Goal: Navigation & Orientation: Find specific page/section

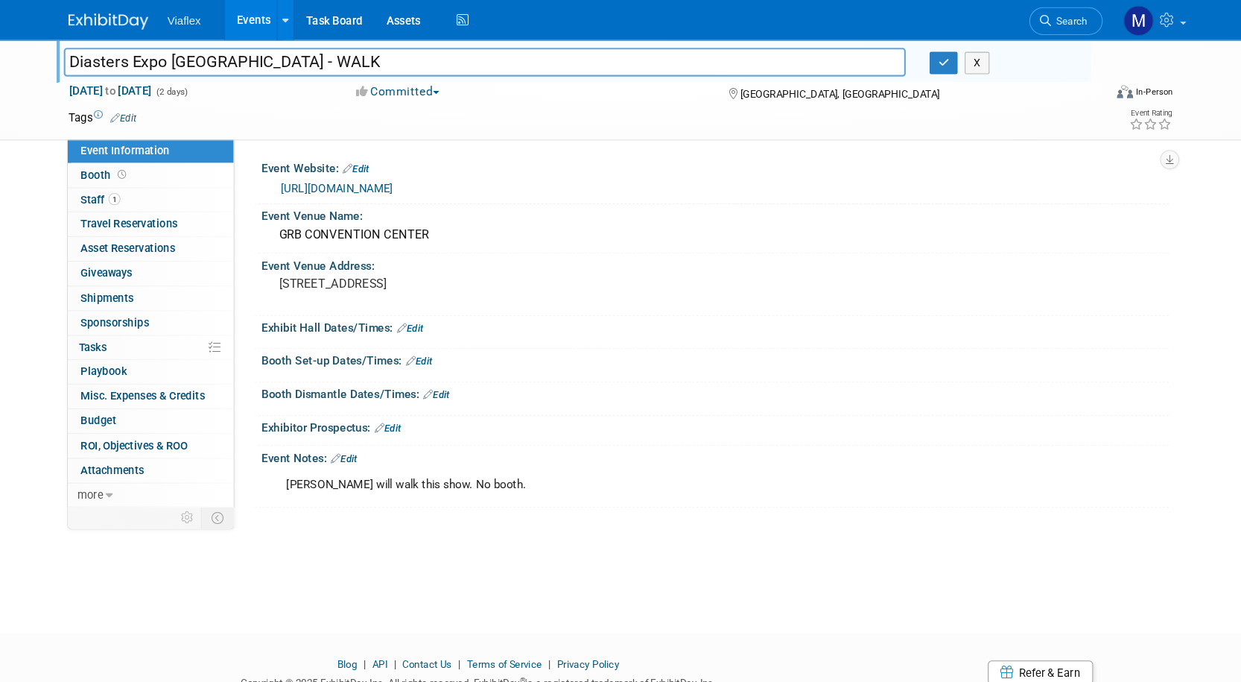
type input "Diasters Expo USA - WALK"
click at [253, 10] on link "Events" at bounding box center [280, 18] width 54 height 37
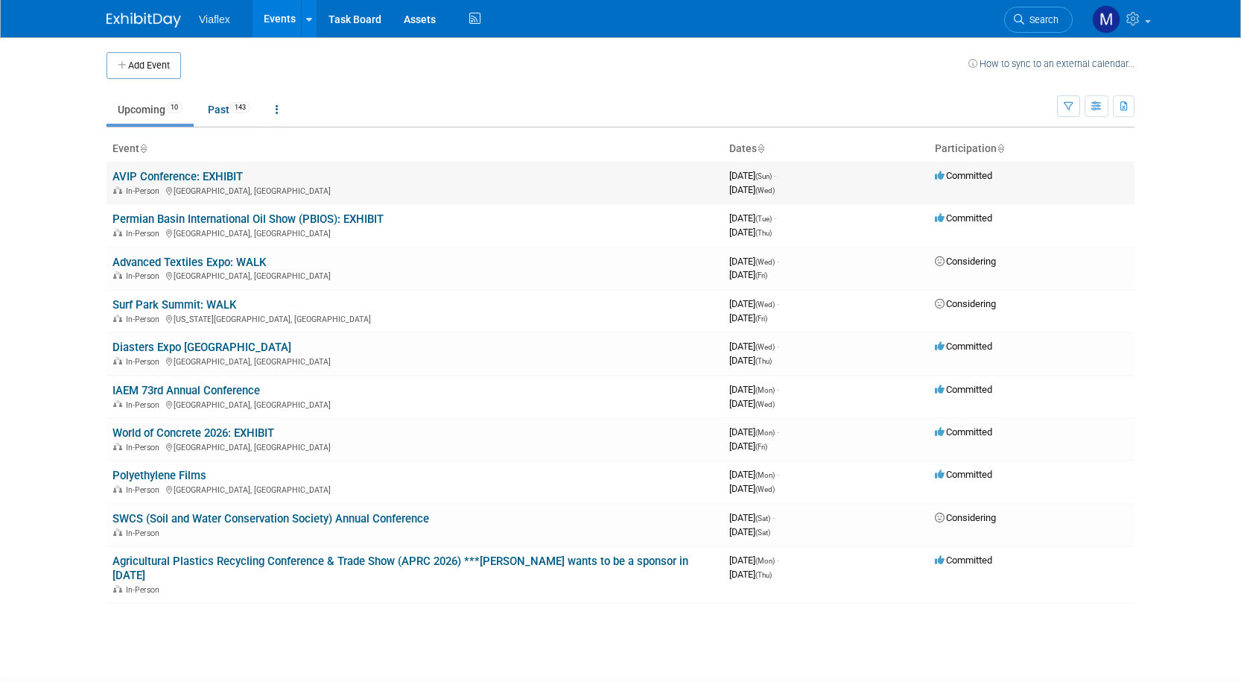
click at [166, 177] on link "AVIP Conference: EXHIBIT" at bounding box center [178, 176] width 130 height 13
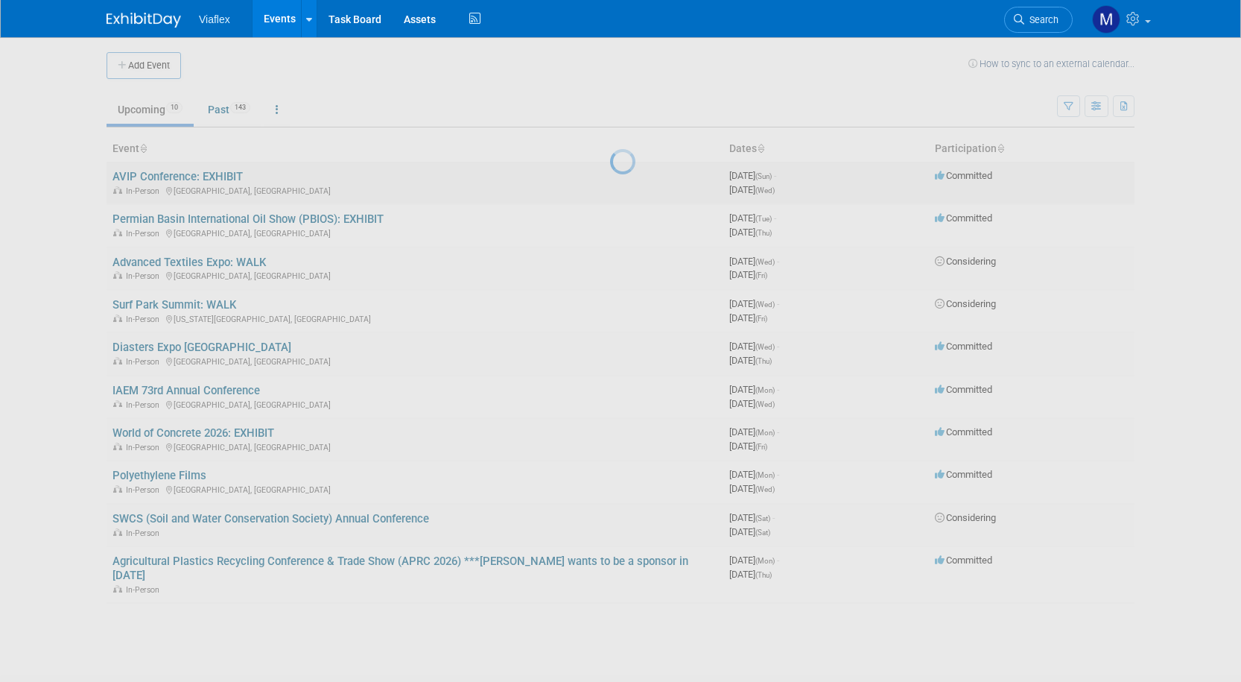
click at [610, 177] on div at bounding box center [620, 341] width 21 height 682
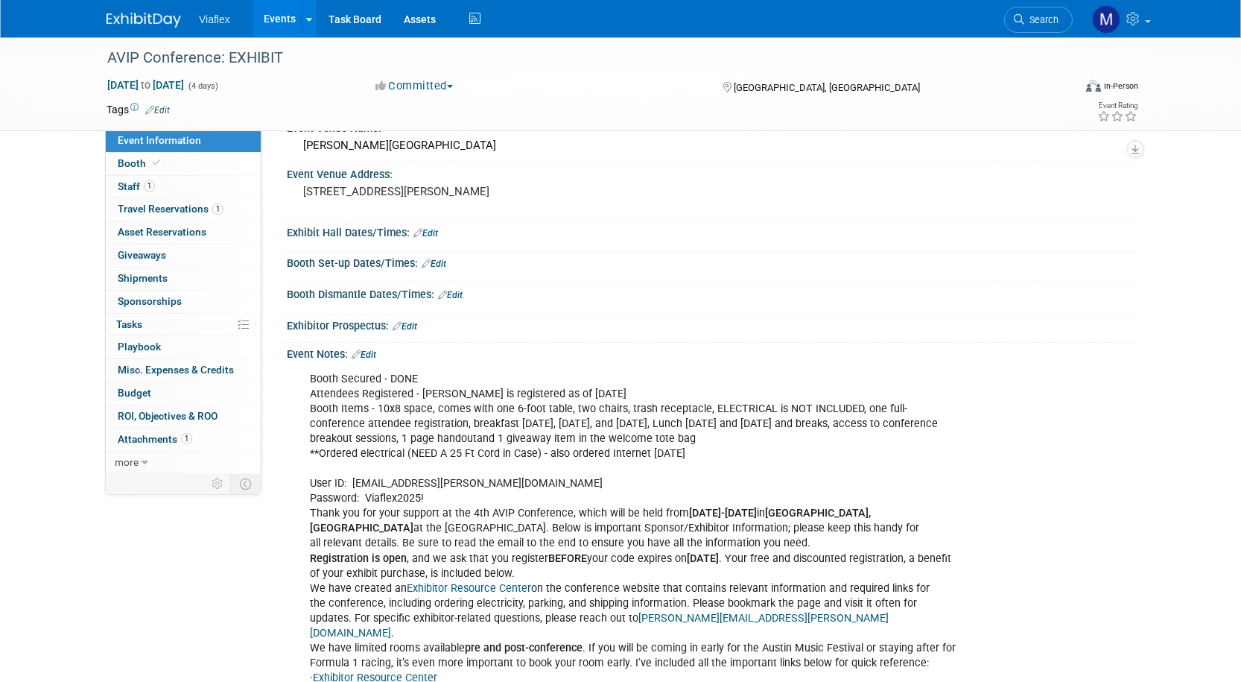
scroll to position [74, 0]
click at [122, 162] on span "Booth" at bounding box center [140, 163] width 45 height 12
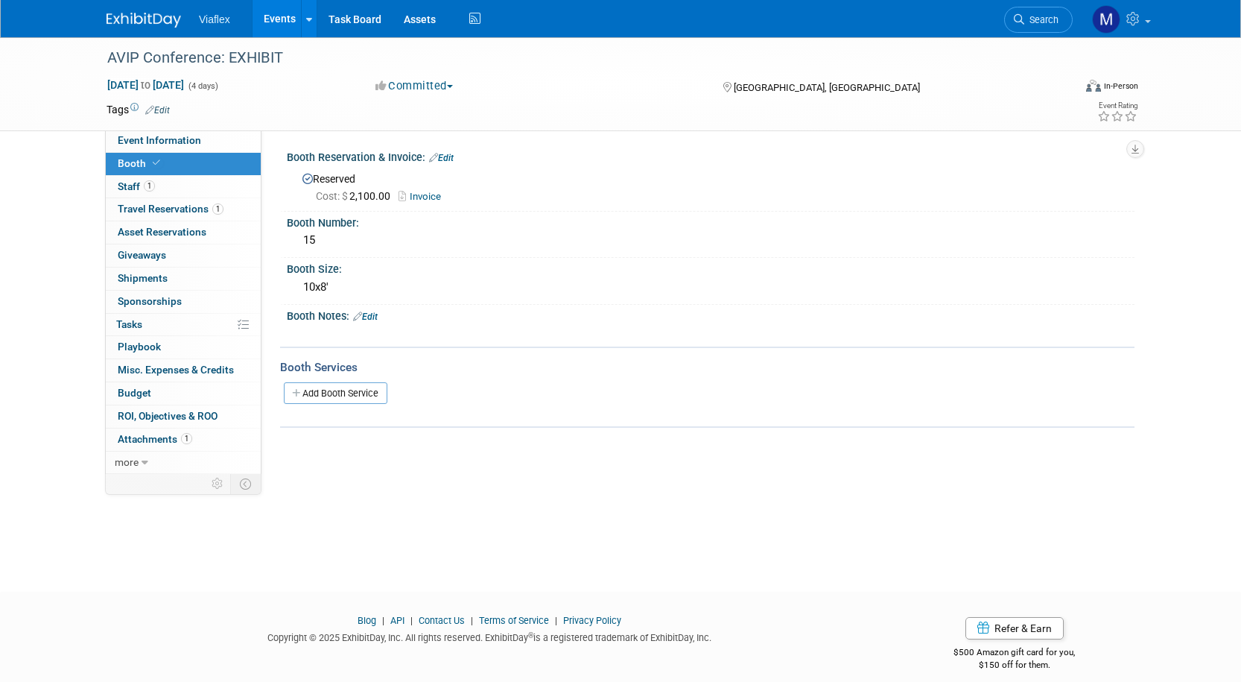
click at [267, 19] on link "Events" at bounding box center [280, 18] width 54 height 37
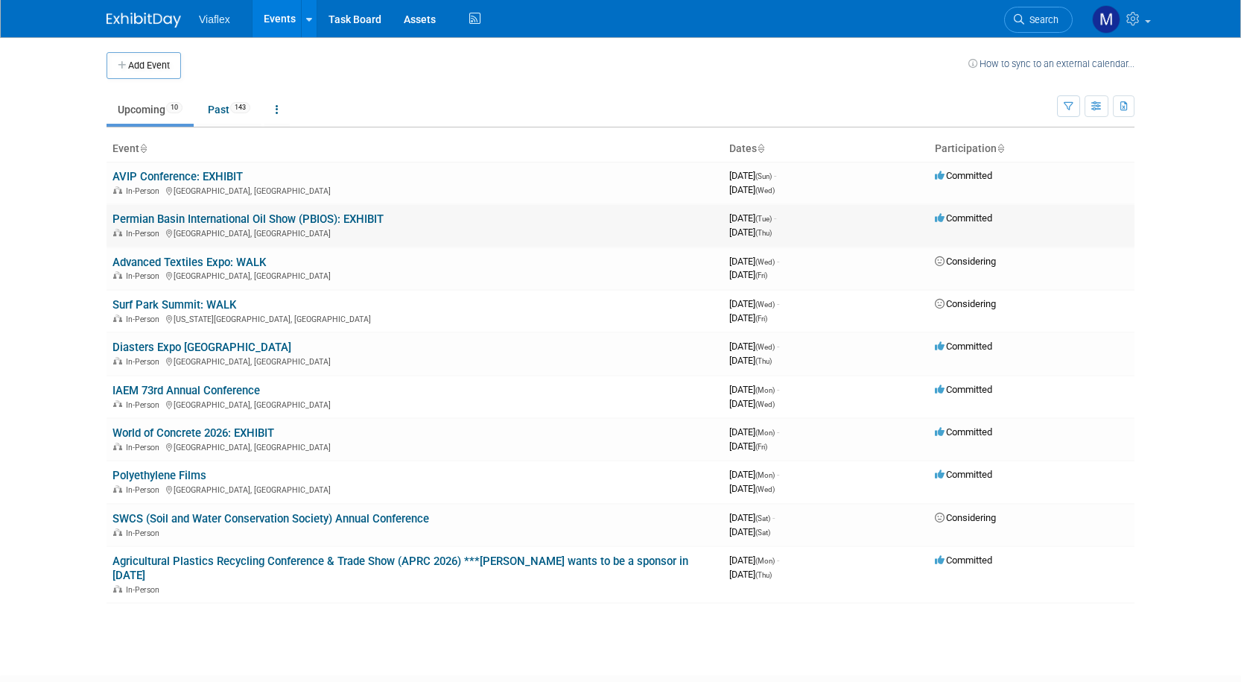
click at [169, 215] on link "Permian Basin International Oil Show (PBIOS): EXHIBIT" at bounding box center [248, 218] width 271 height 13
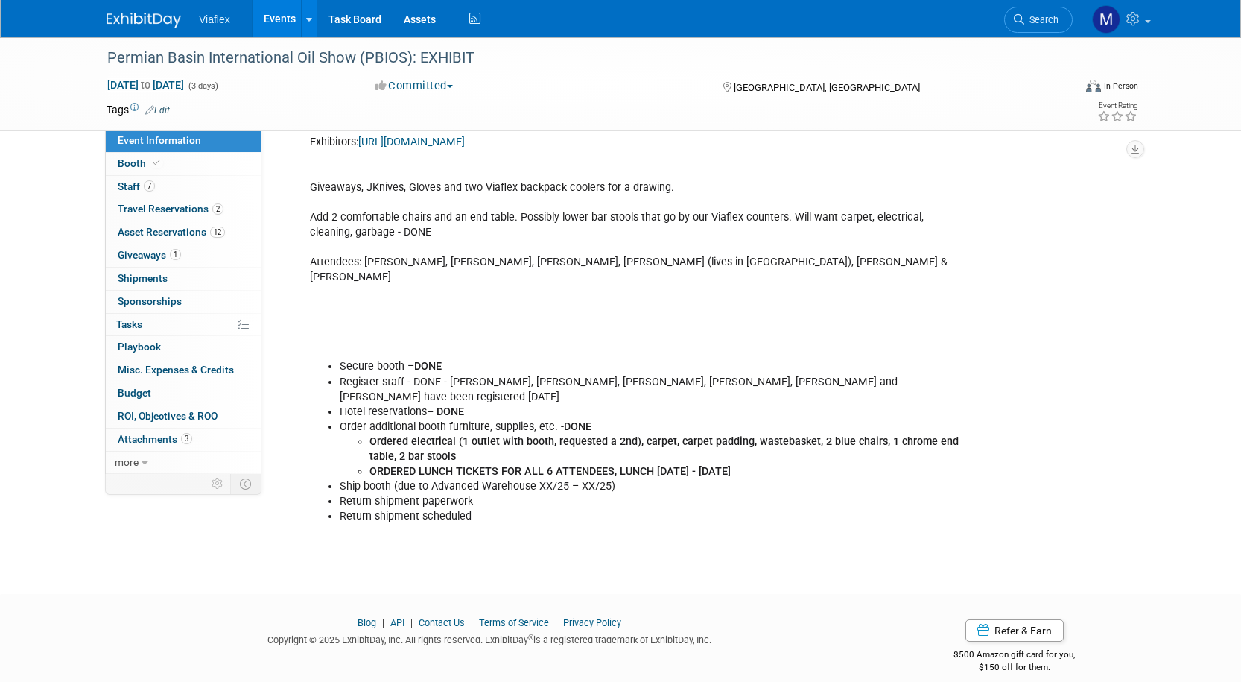
scroll to position [353, 0]
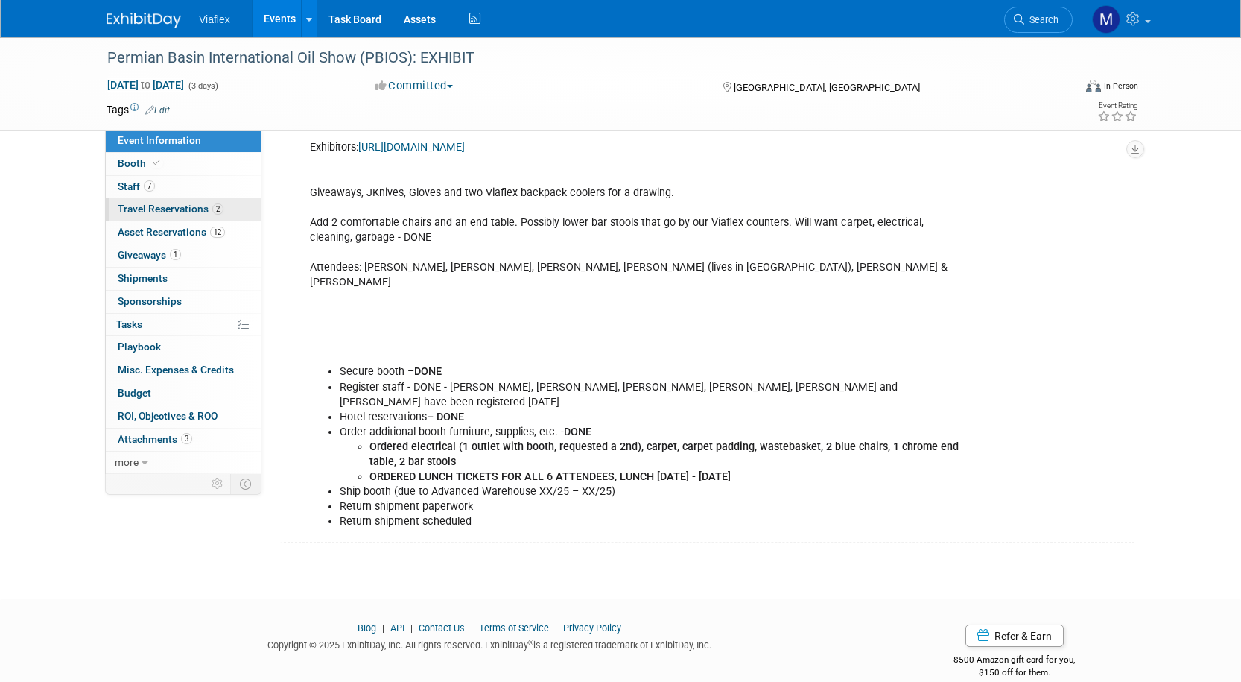
click at [129, 208] on span "Travel Reservations 2" at bounding box center [171, 209] width 106 height 12
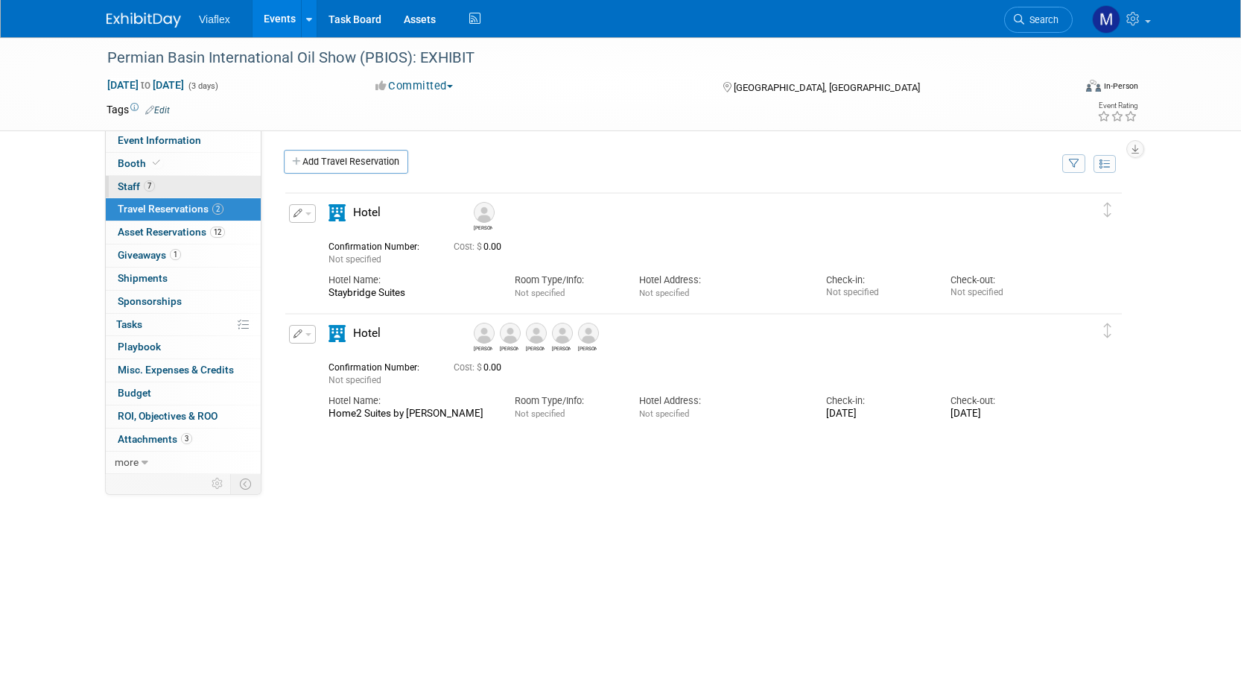
click at [131, 177] on link "7 Staff 7" at bounding box center [183, 187] width 155 height 22
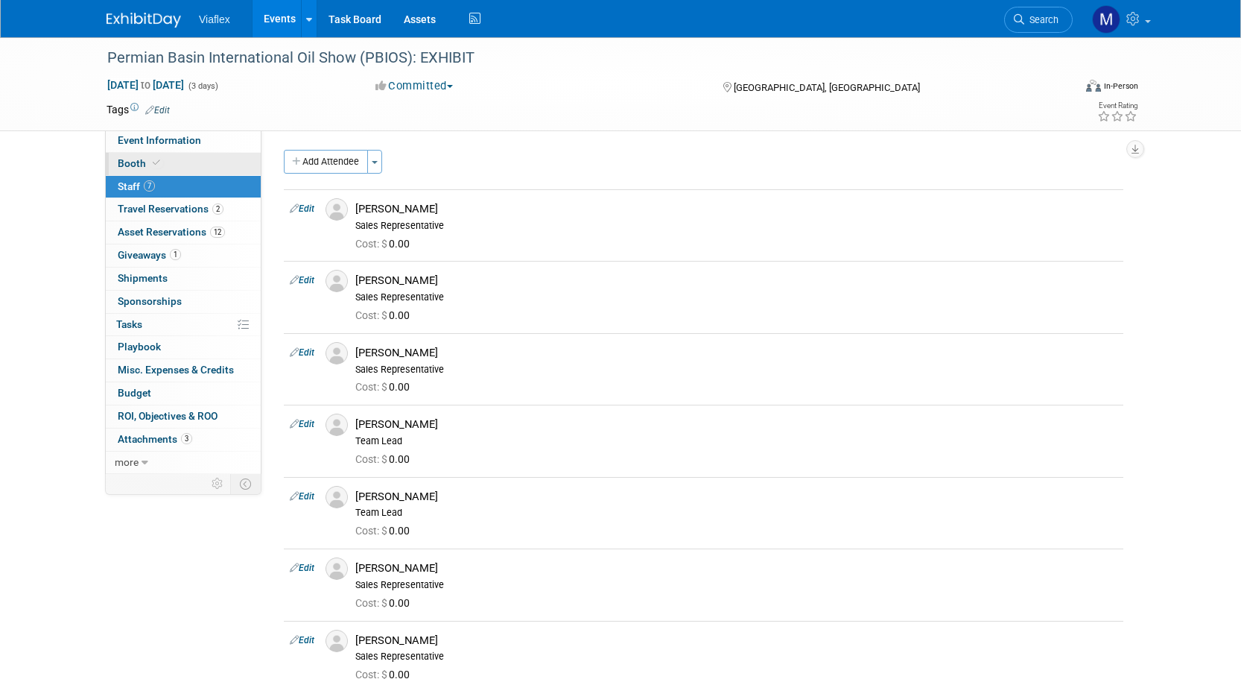
click at [124, 160] on span "Booth" at bounding box center [140, 163] width 45 height 12
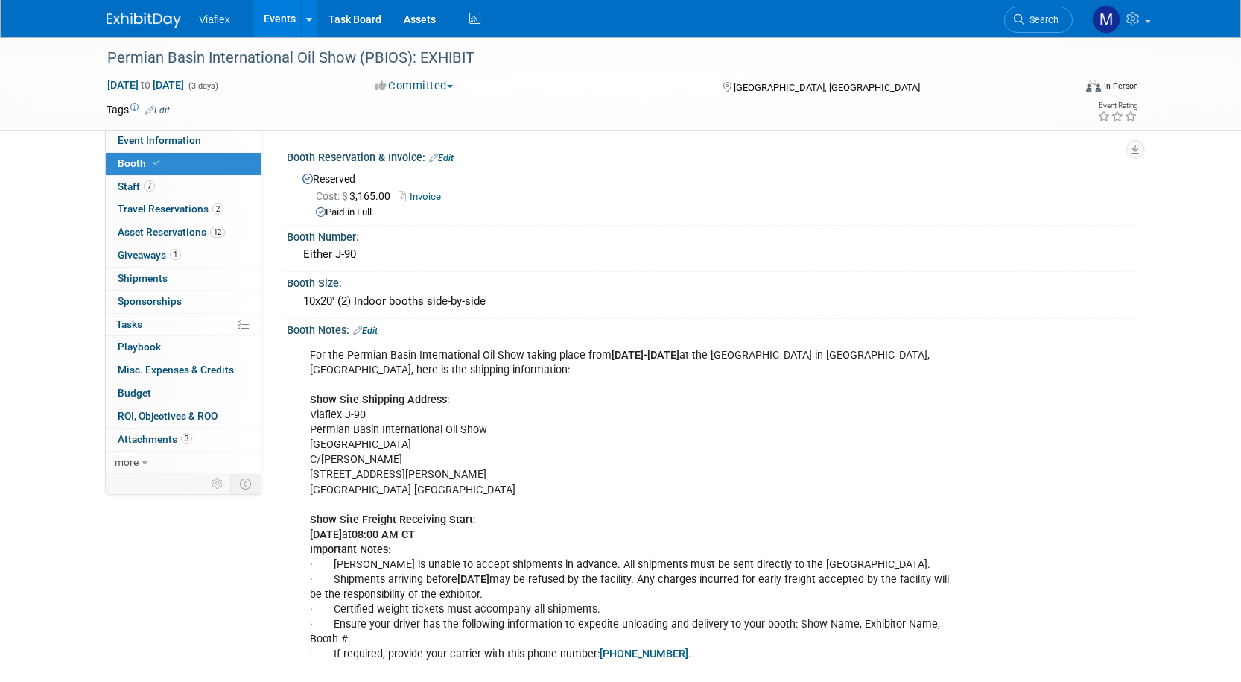
click at [273, 15] on link "Events" at bounding box center [280, 18] width 54 height 37
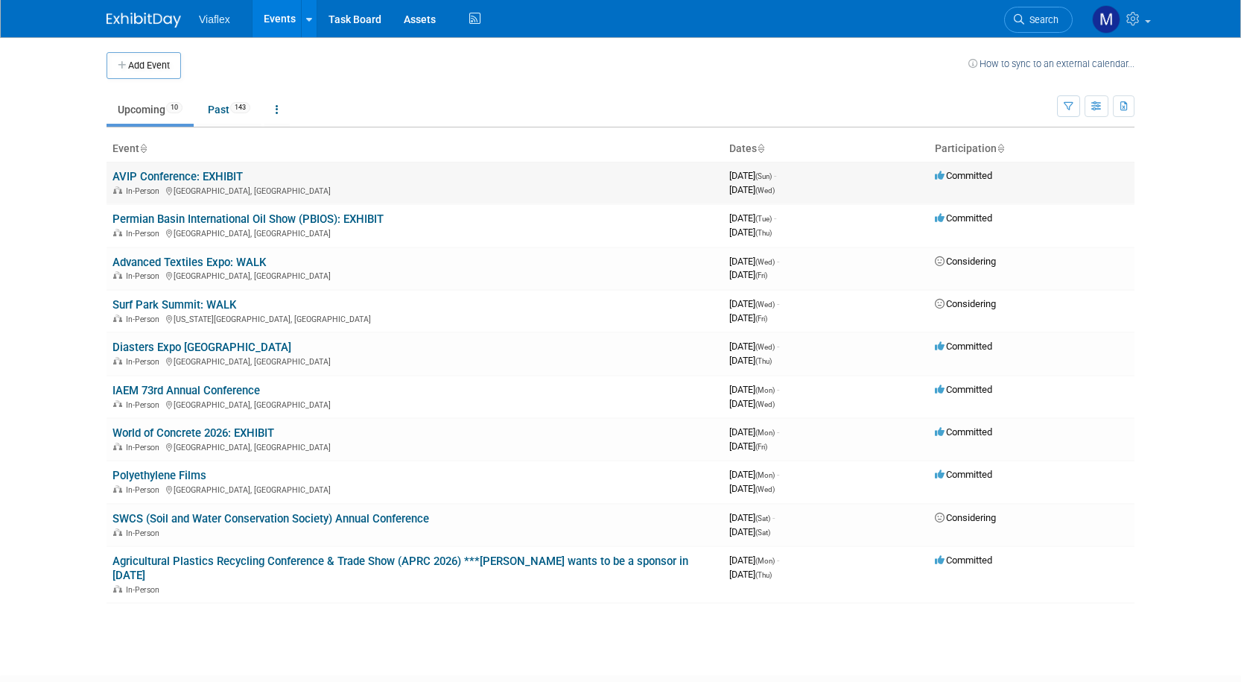
click at [169, 176] on link "AVIP Conference: EXHIBIT" at bounding box center [178, 176] width 130 height 13
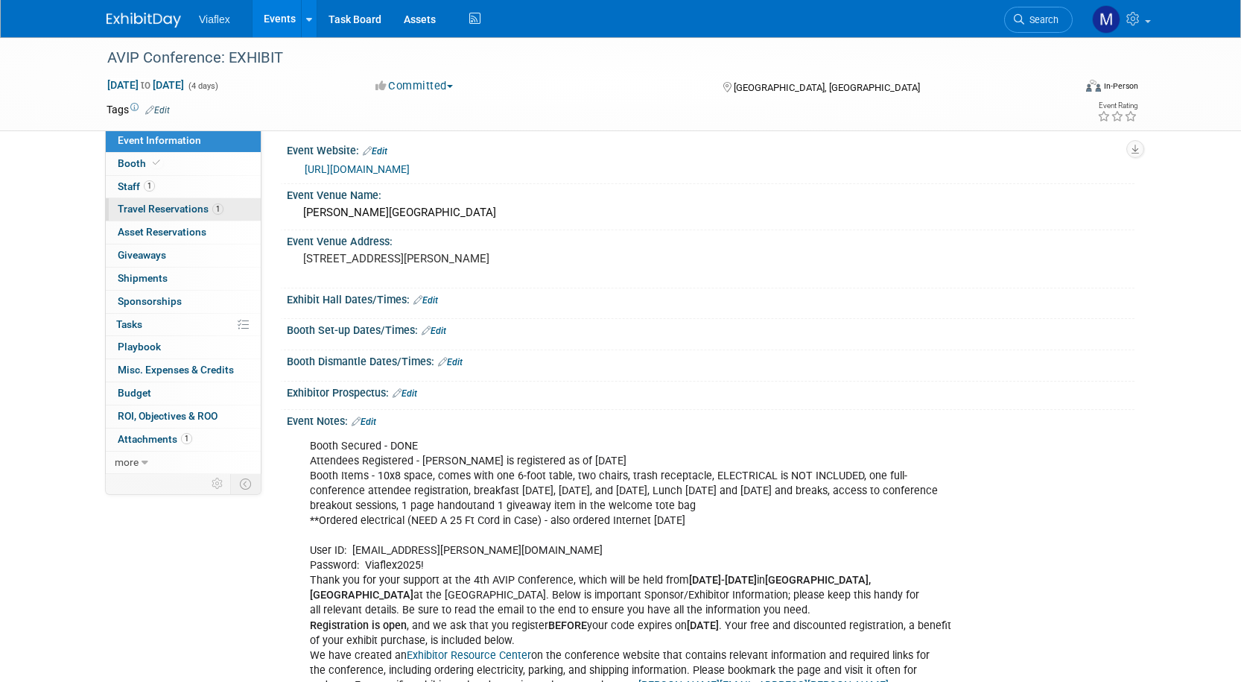
scroll to position [12, 0]
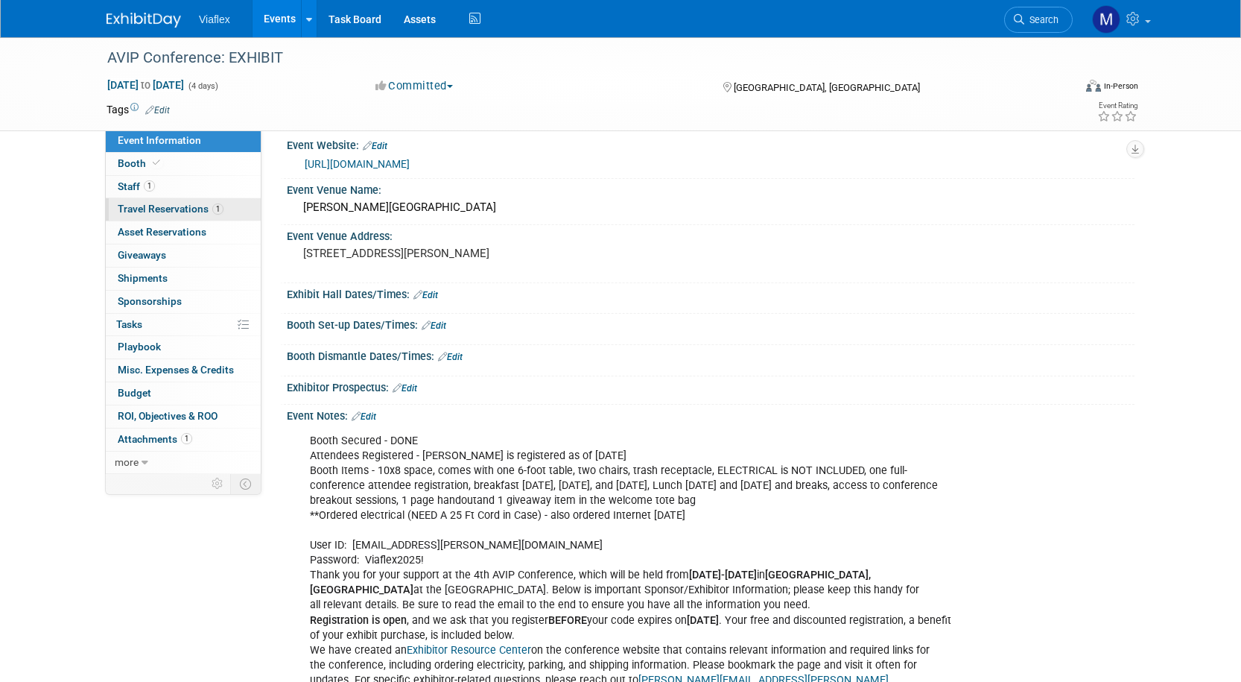
click at [129, 207] on span "Travel Reservations 1" at bounding box center [171, 209] width 106 height 12
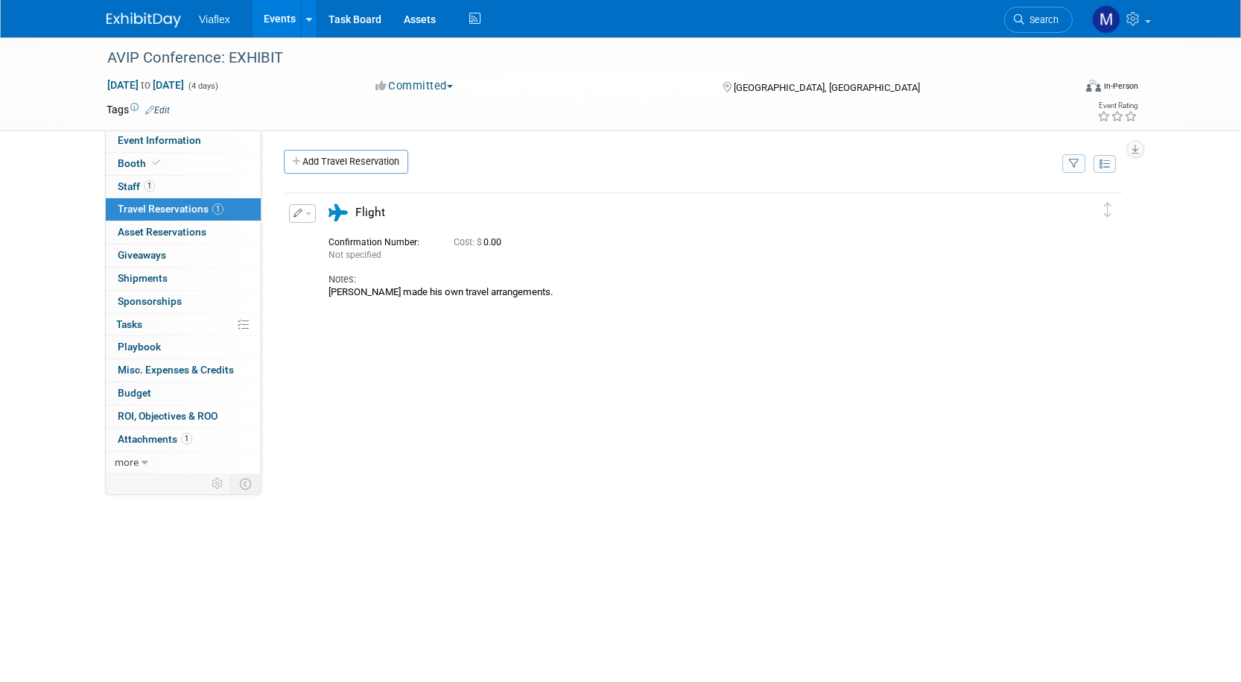
scroll to position [8, 0]
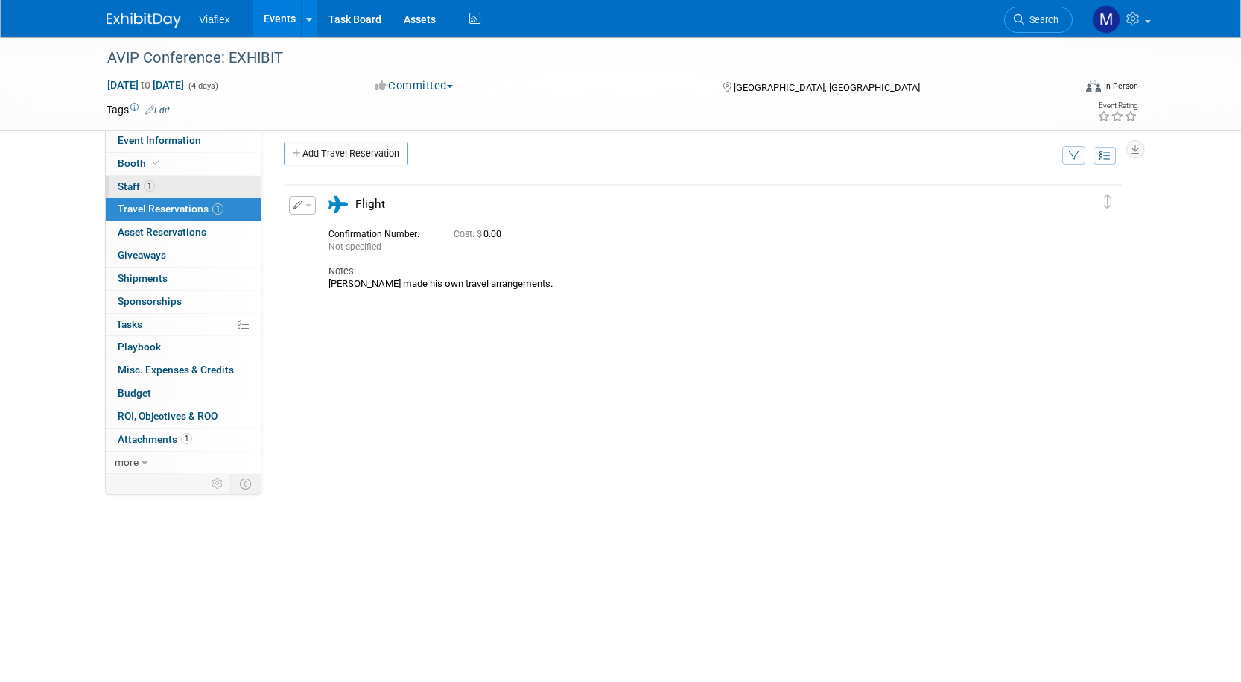
click at [128, 177] on link "1 Staff 1" at bounding box center [183, 187] width 155 height 22
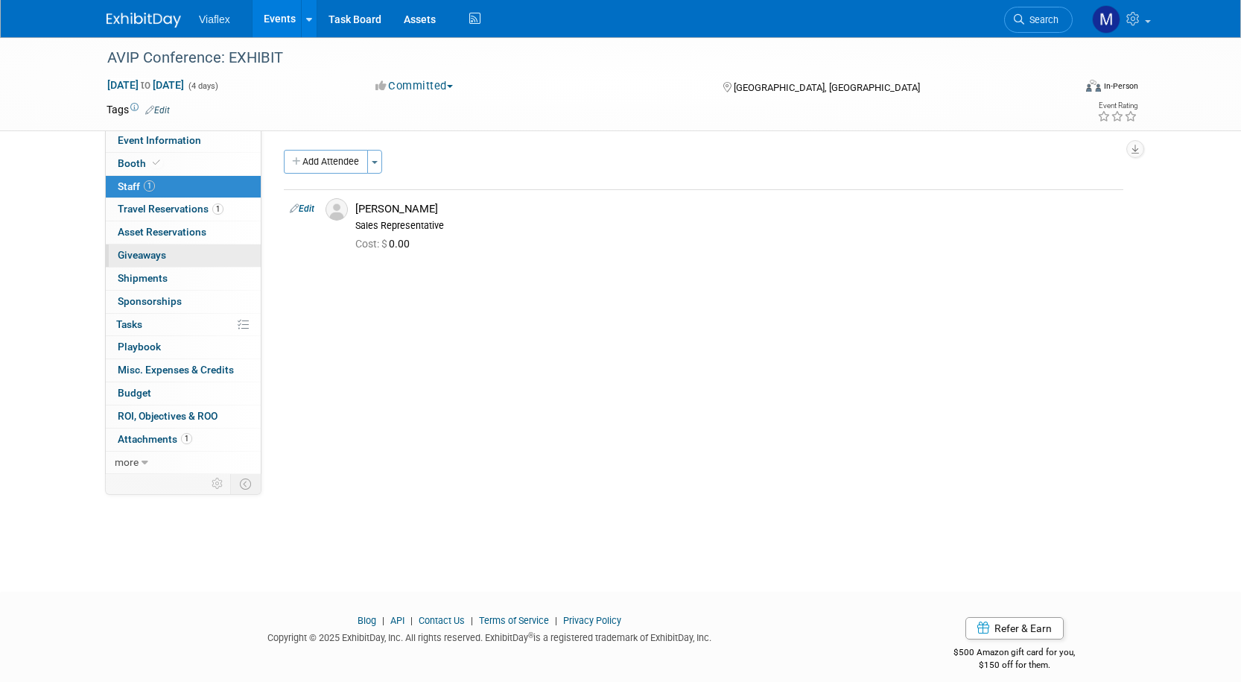
click at [127, 250] on span "Giveaways 0" at bounding box center [142, 255] width 48 height 12
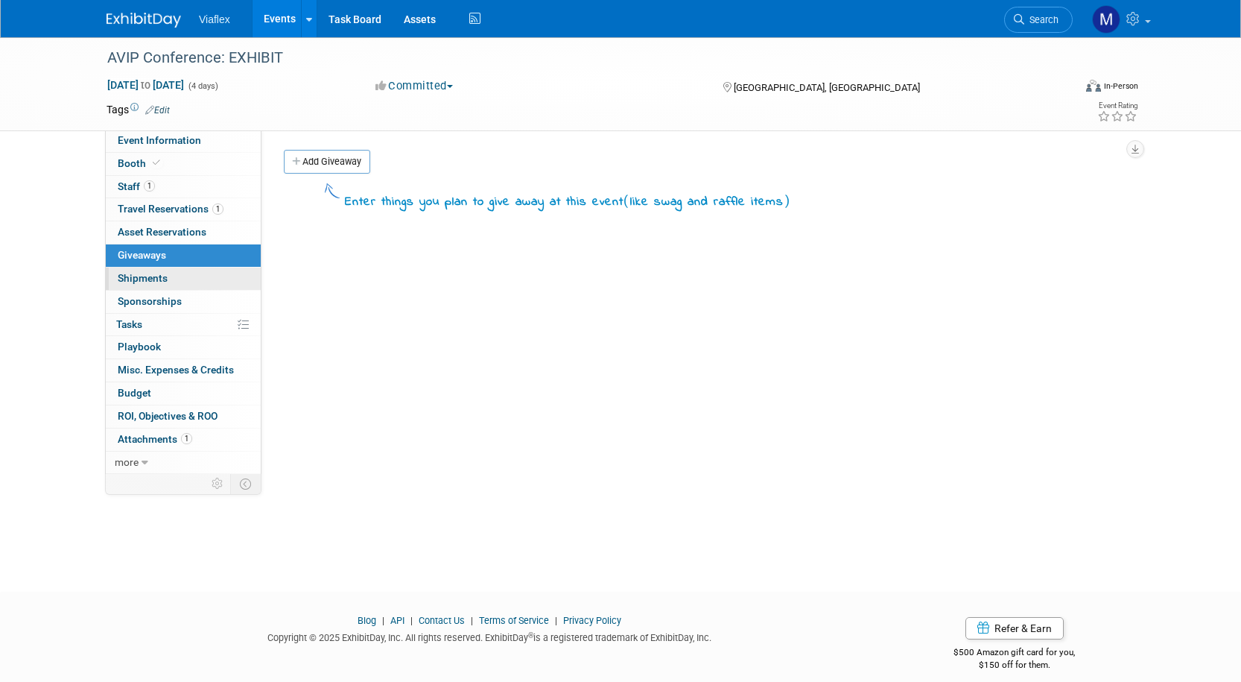
drag, startPoint x: 130, startPoint y: 274, endPoint x: 132, endPoint y: 285, distance: 10.7
click at [130, 274] on span "Shipments 0" at bounding box center [143, 278] width 50 height 12
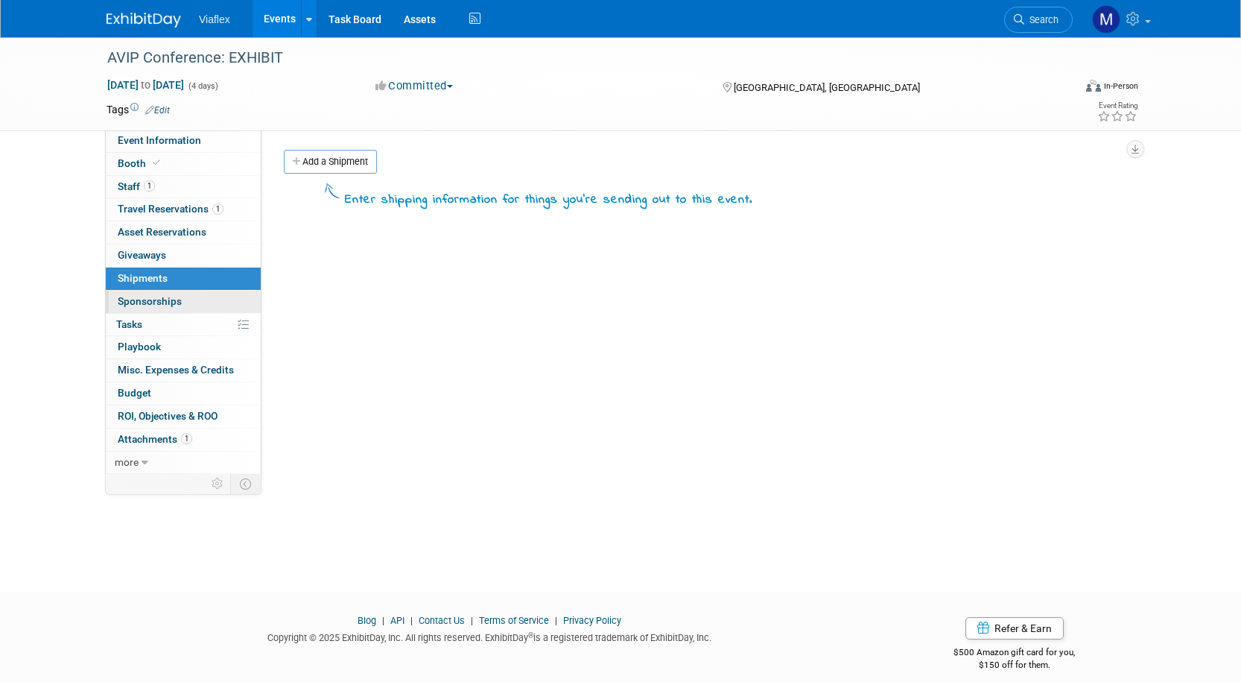
click at [136, 295] on span "Sponsorships 0" at bounding box center [150, 301] width 64 height 12
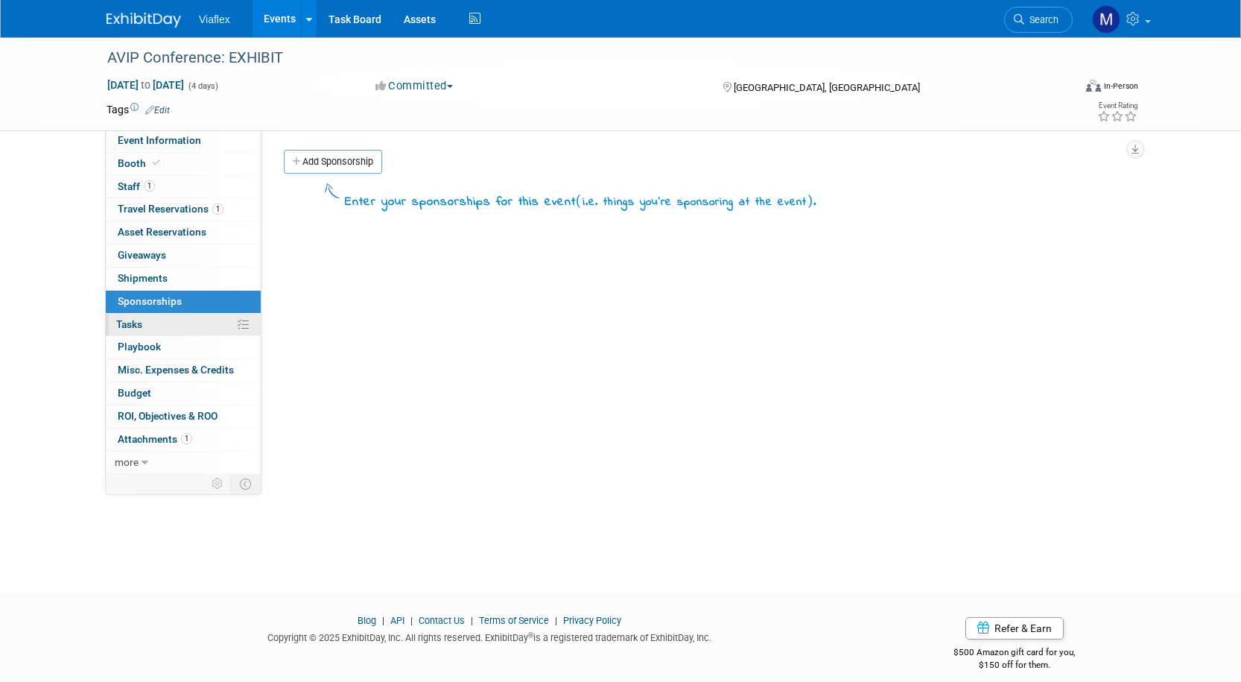
click at [130, 318] on span "Tasks 0%" at bounding box center [129, 324] width 26 height 12
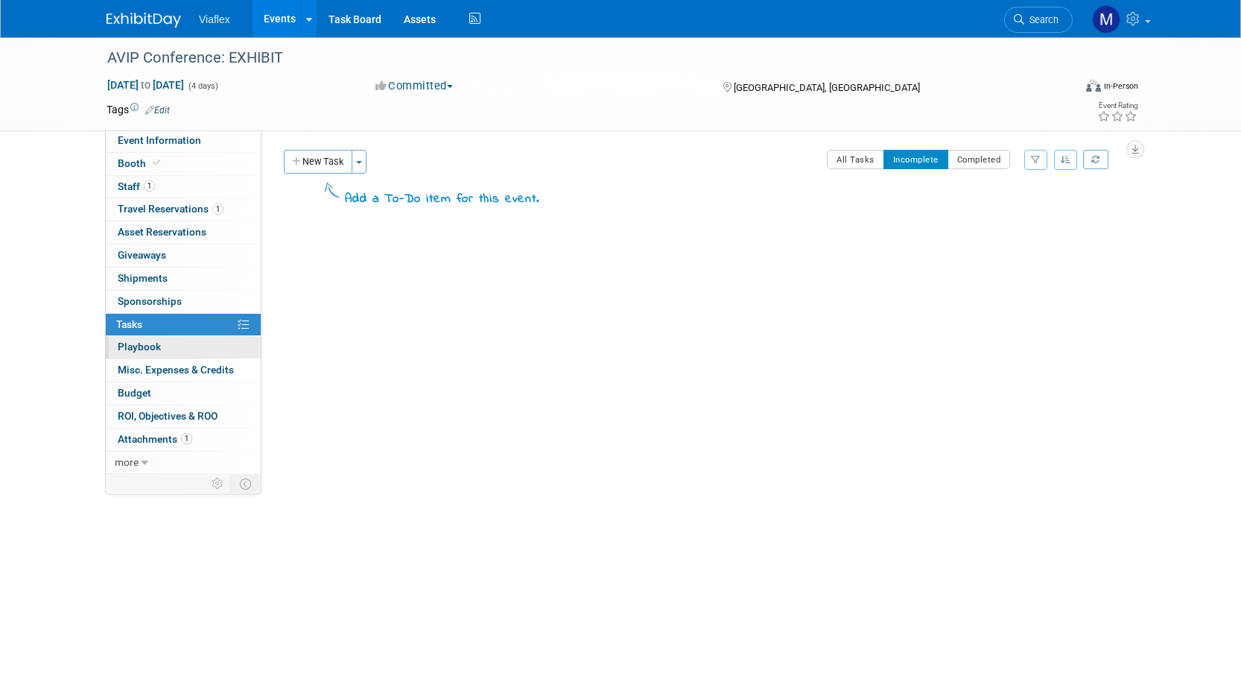
click at [132, 346] on span "Playbook 0" at bounding box center [139, 346] width 43 height 12
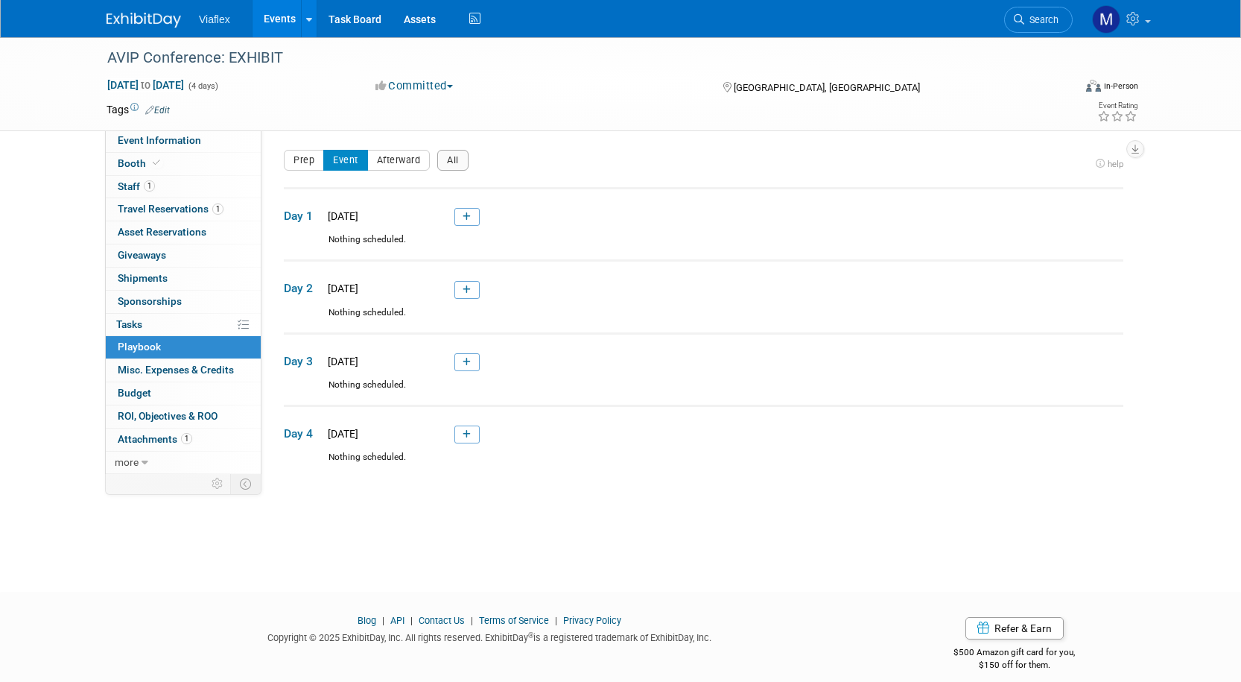
click at [150, 367] on span "Misc. Expenses & Credits 0" at bounding box center [176, 370] width 116 height 12
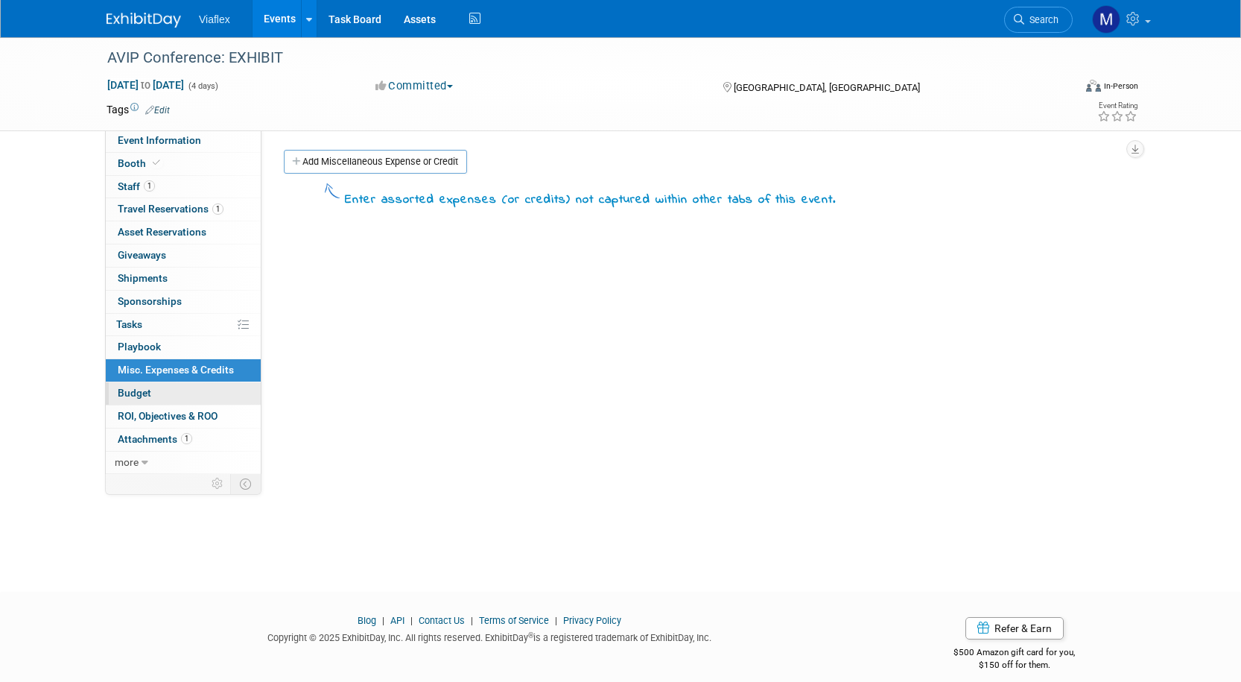
click at [130, 387] on span "Budget" at bounding box center [135, 393] width 34 height 12
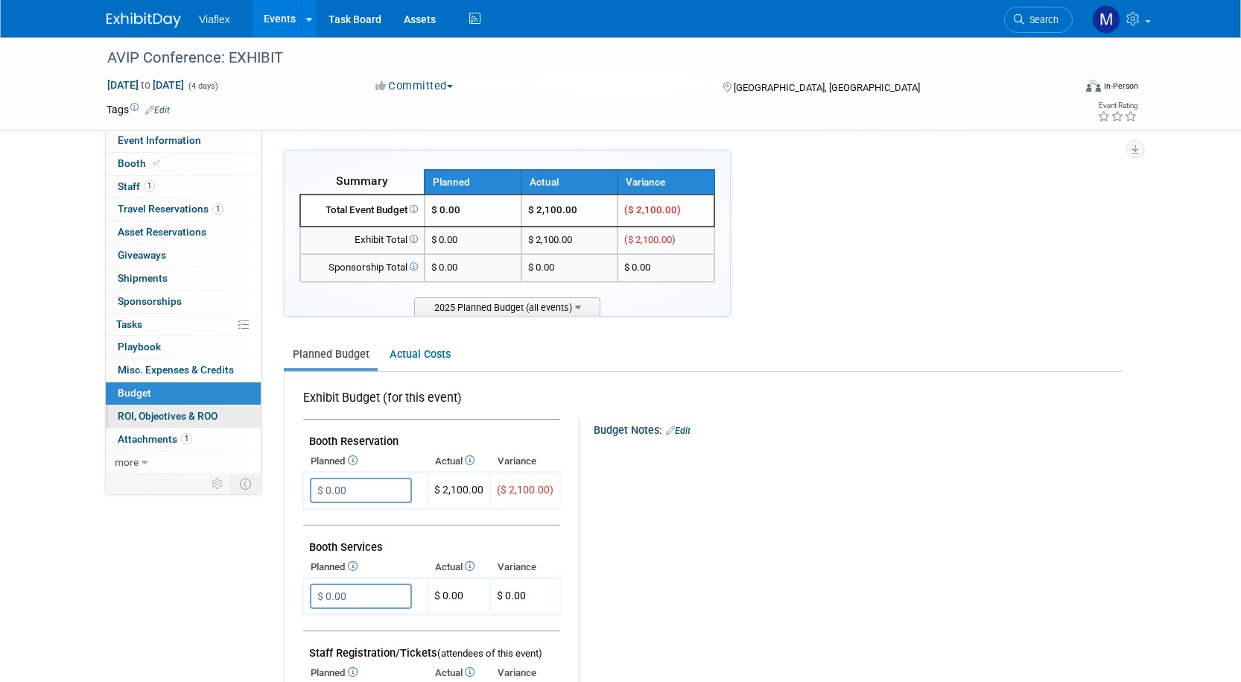
click at [147, 412] on span "ROI, Objectives & ROO 0" at bounding box center [168, 416] width 100 height 12
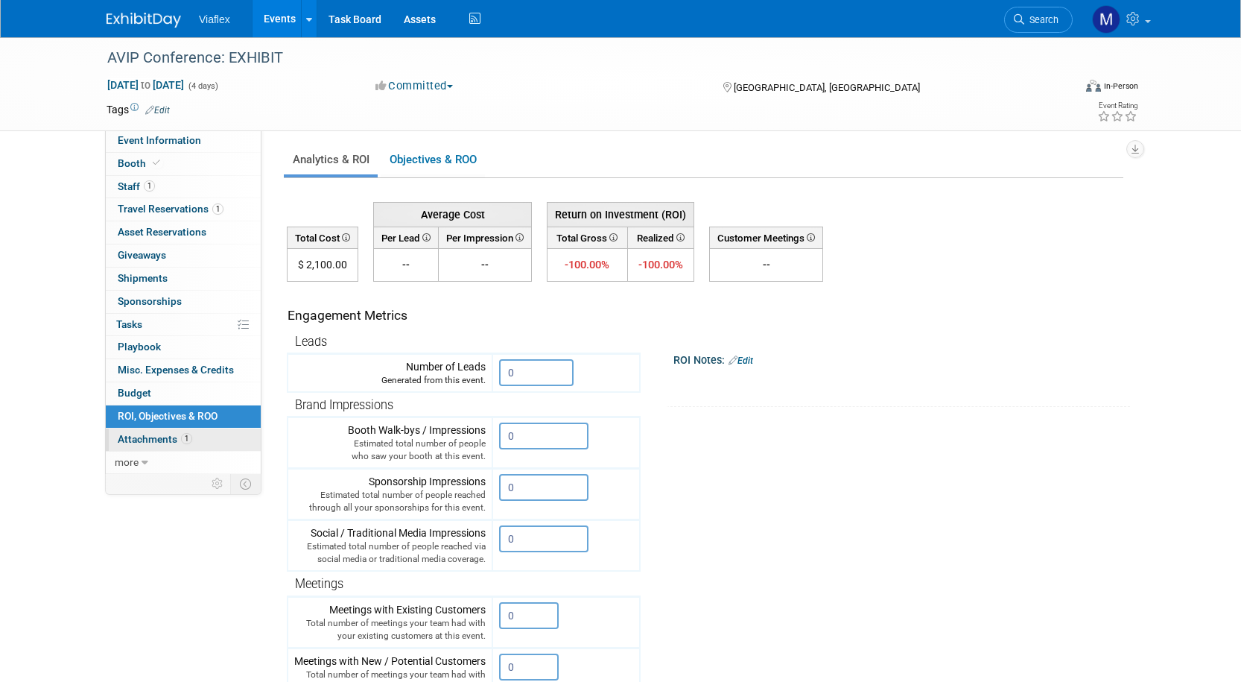
click at [138, 433] on span "Attachments 1" at bounding box center [155, 439] width 75 height 12
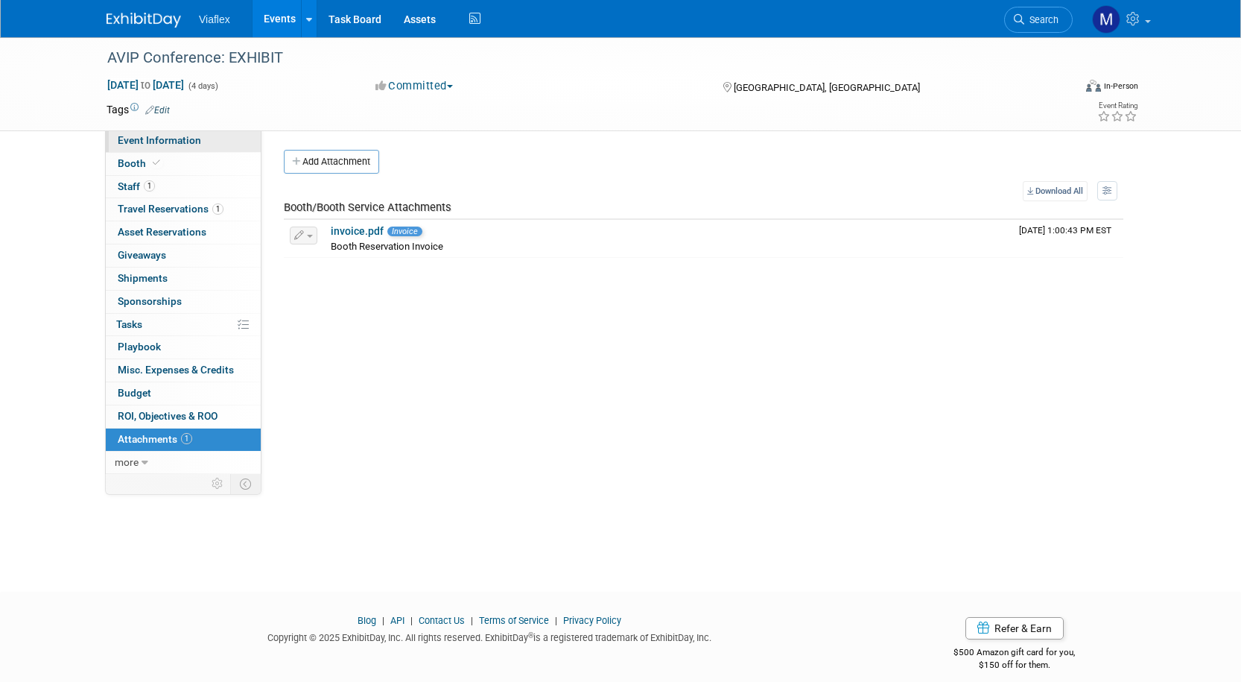
click at [142, 139] on span "Event Information" at bounding box center [159, 140] width 83 height 12
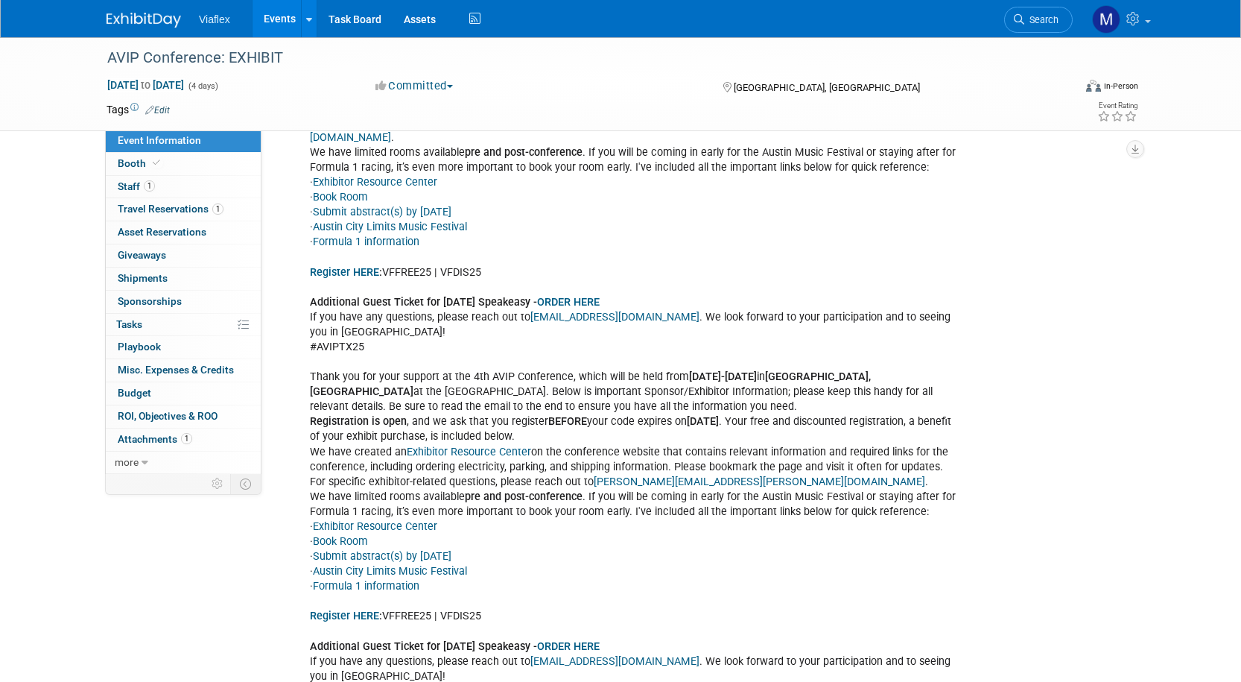
scroll to position [576, 0]
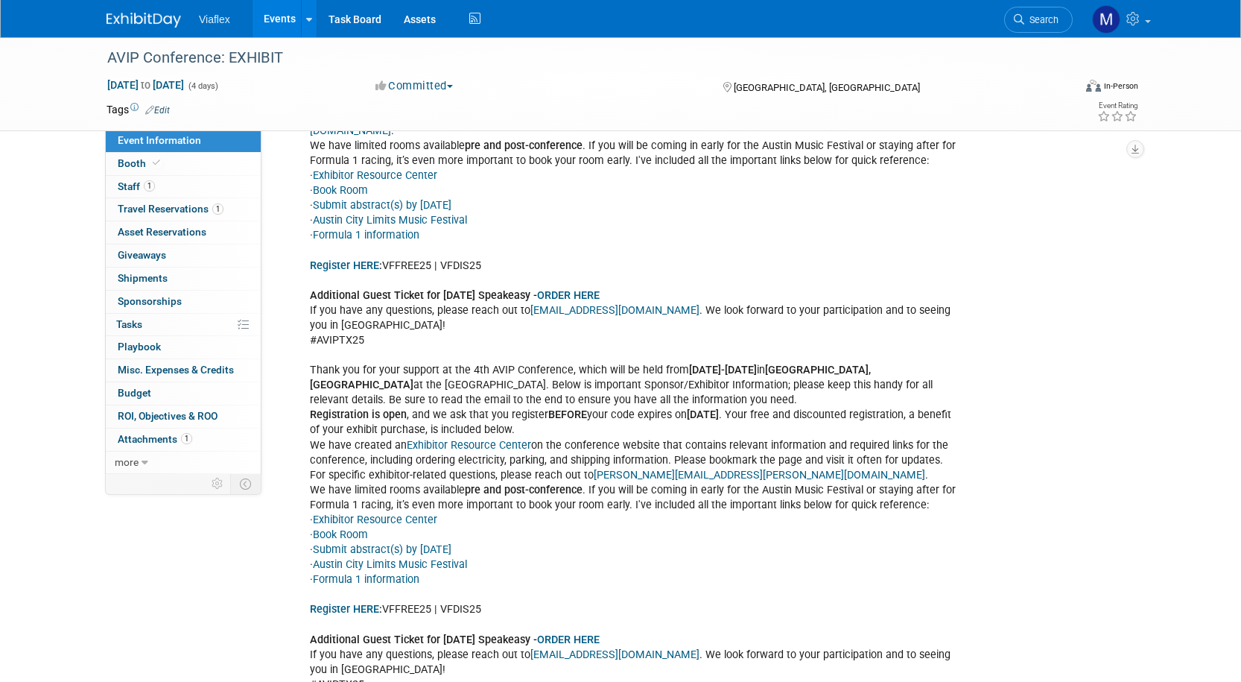
click at [272, 16] on link "Events" at bounding box center [280, 18] width 54 height 37
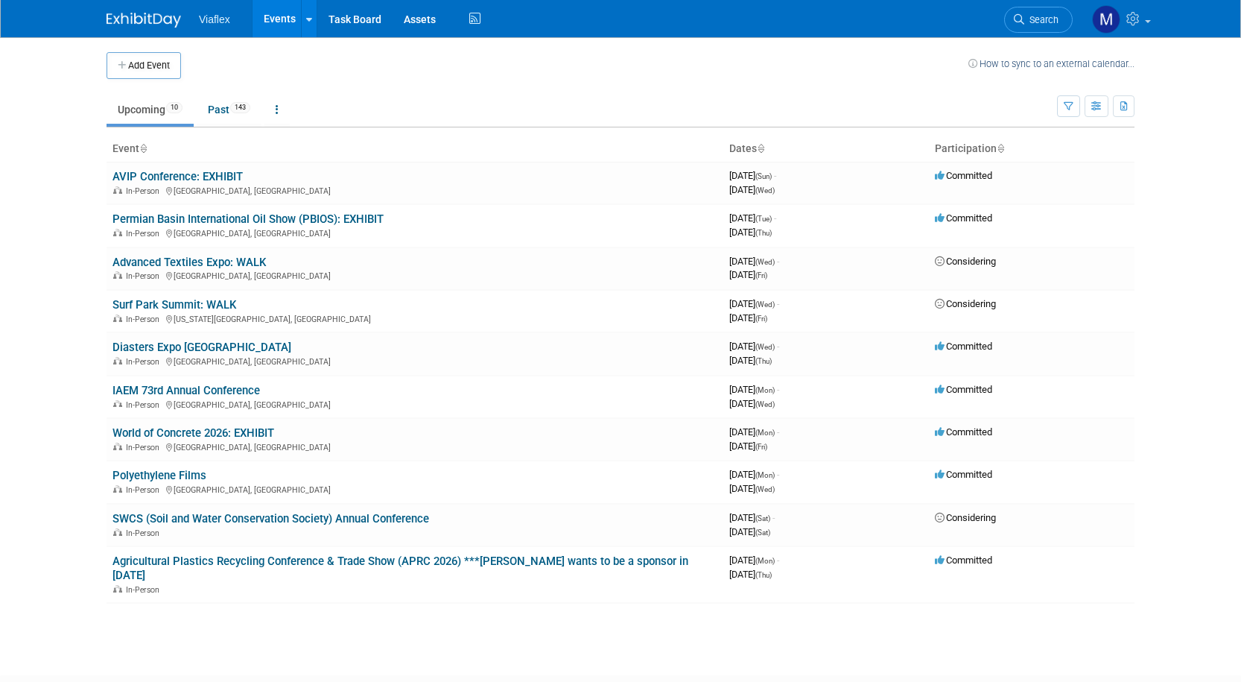
click at [226, 214] on link "Permian Basin International Oil Show (PBIOS): EXHIBIT" at bounding box center [248, 218] width 271 height 13
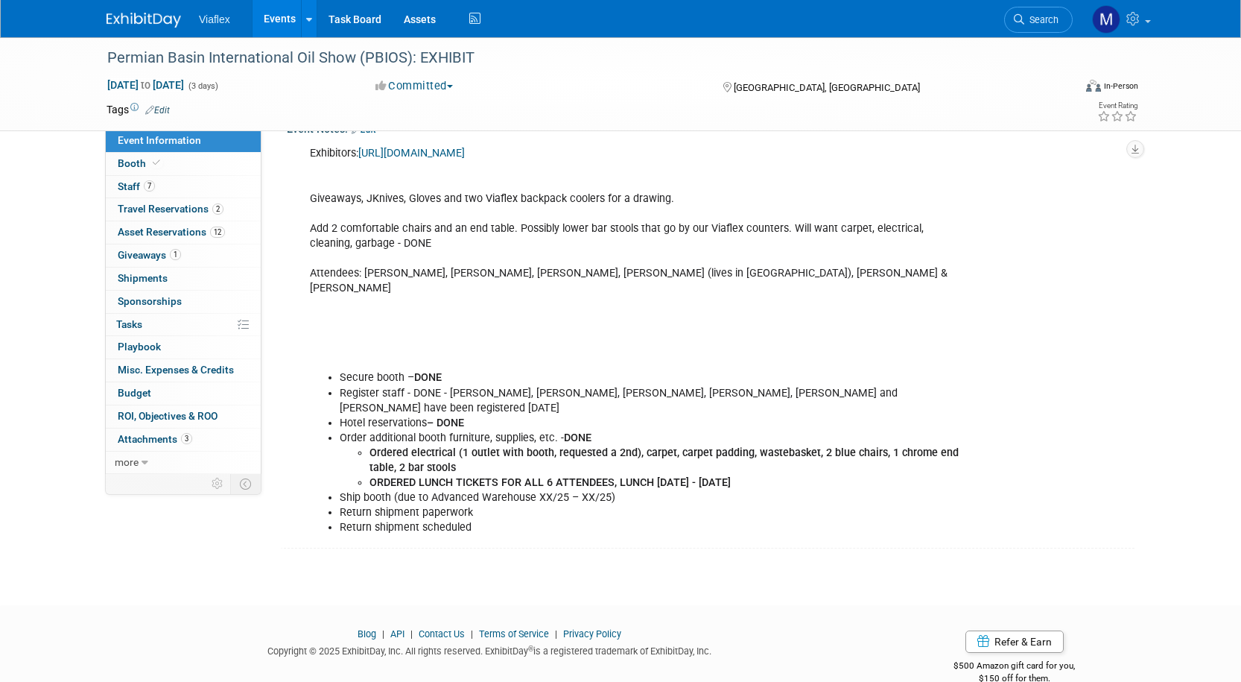
scroll to position [347, 0]
click at [465, 148] on link "https://events.american-tradeshow.com/pbios25E" at bounding box center [411, 153] width 107 height 13
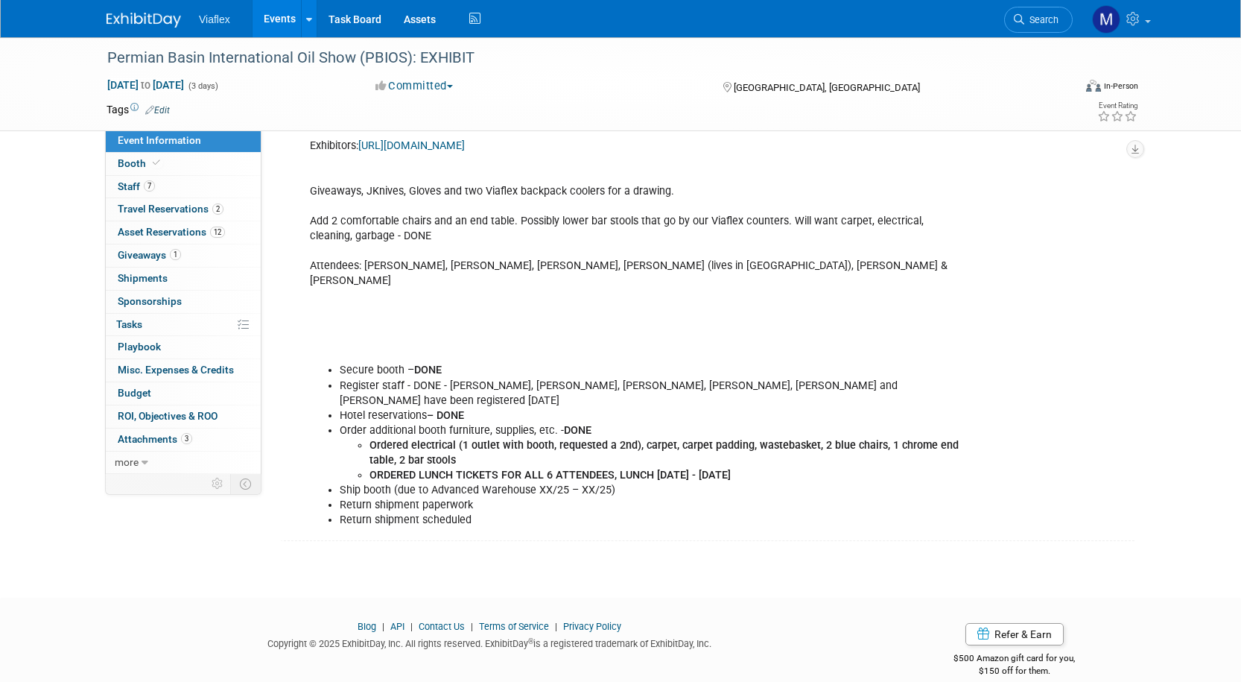
scroll to position [354, 0]
click at [126, 162] on span "Booth" at bounding box center [140, 163] width 45 height 12
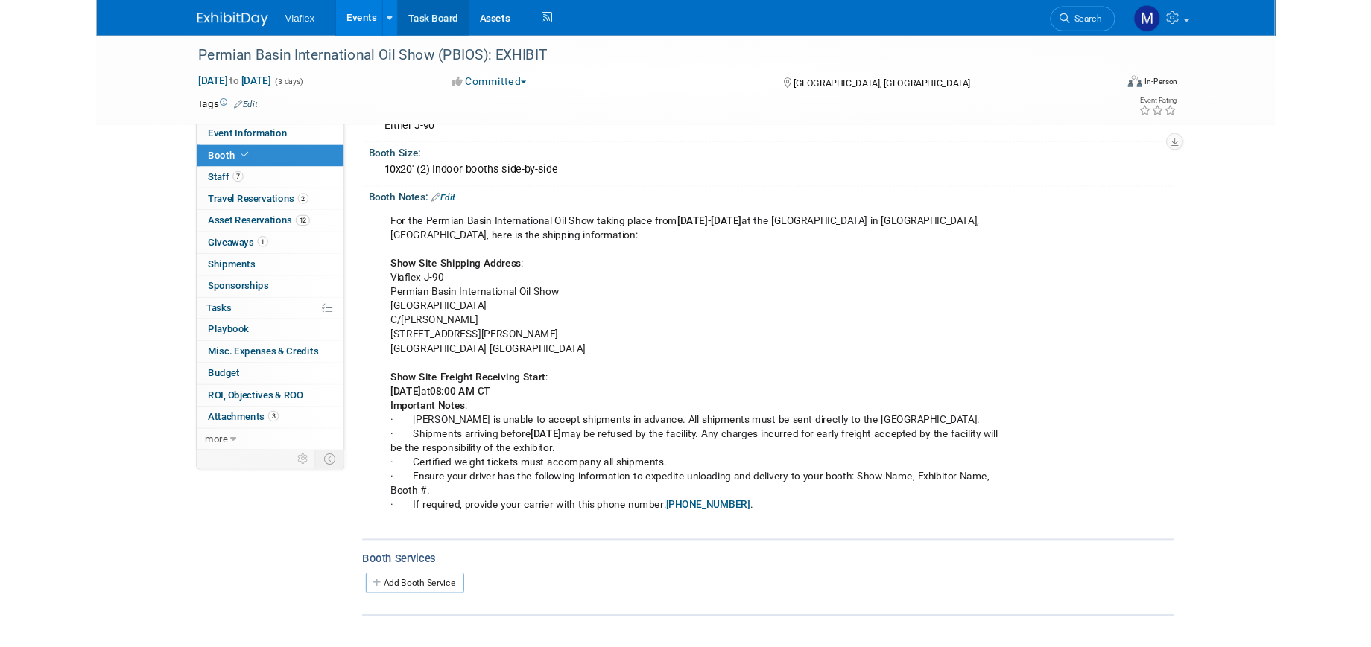
scroll to position [120, 0]
